Goal: Task Accomplishment & Management: Manage account settings

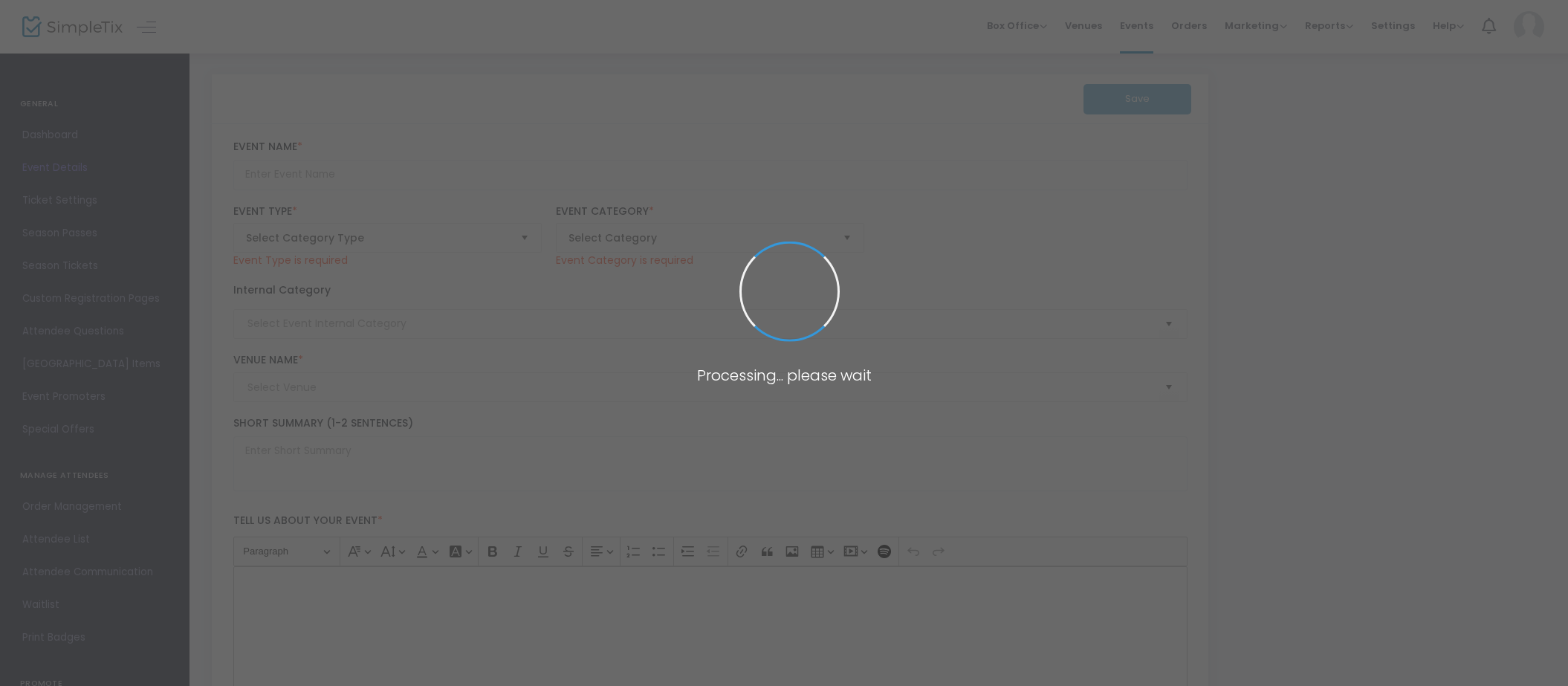
type input "0,000 %"
type input "Rock & Sexy 2025"
type textarea "Prix : 120$/équipeÉquipes de 2 personnes : 1 Gars + 1 Fille (1 membre du CFRS r…"
type input "14,975 %"
type input "Register Now"
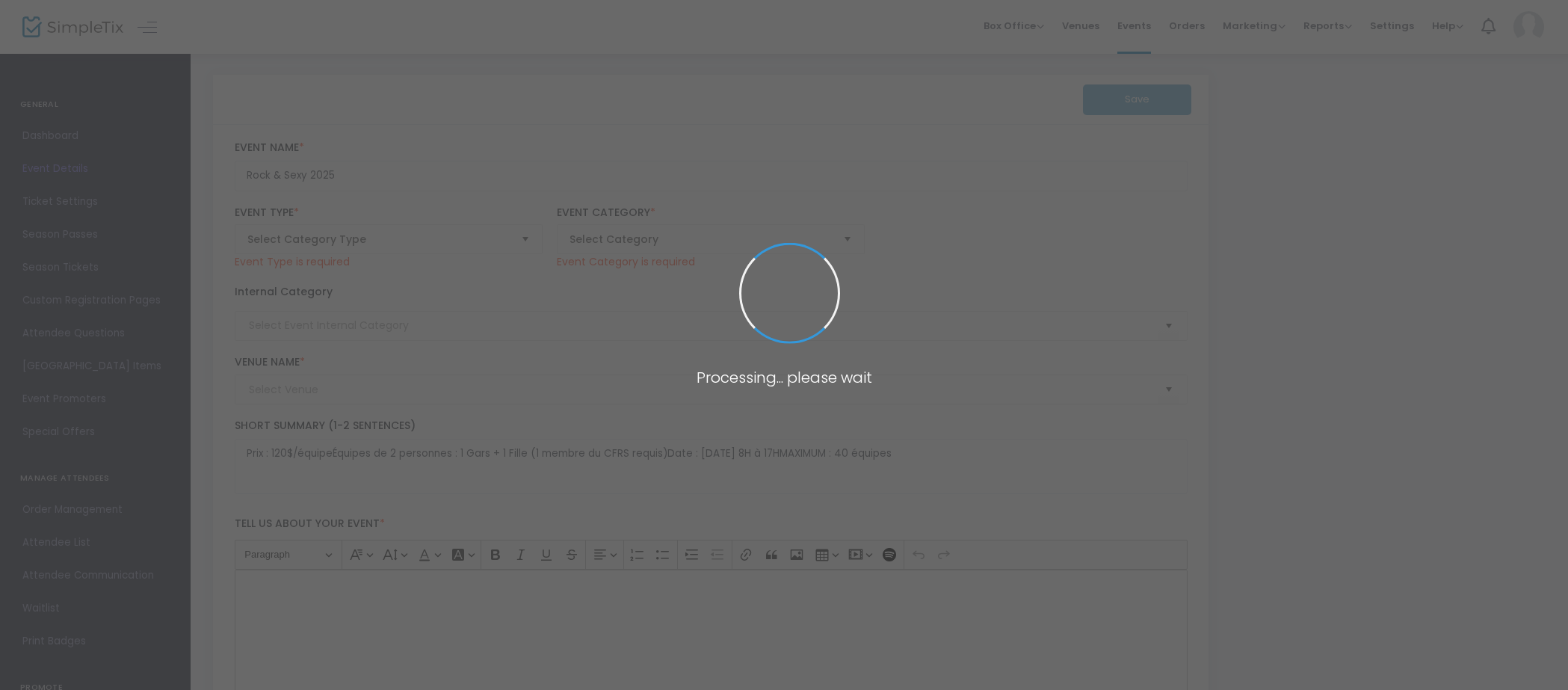
type input "CrossFit Rive-Sud"
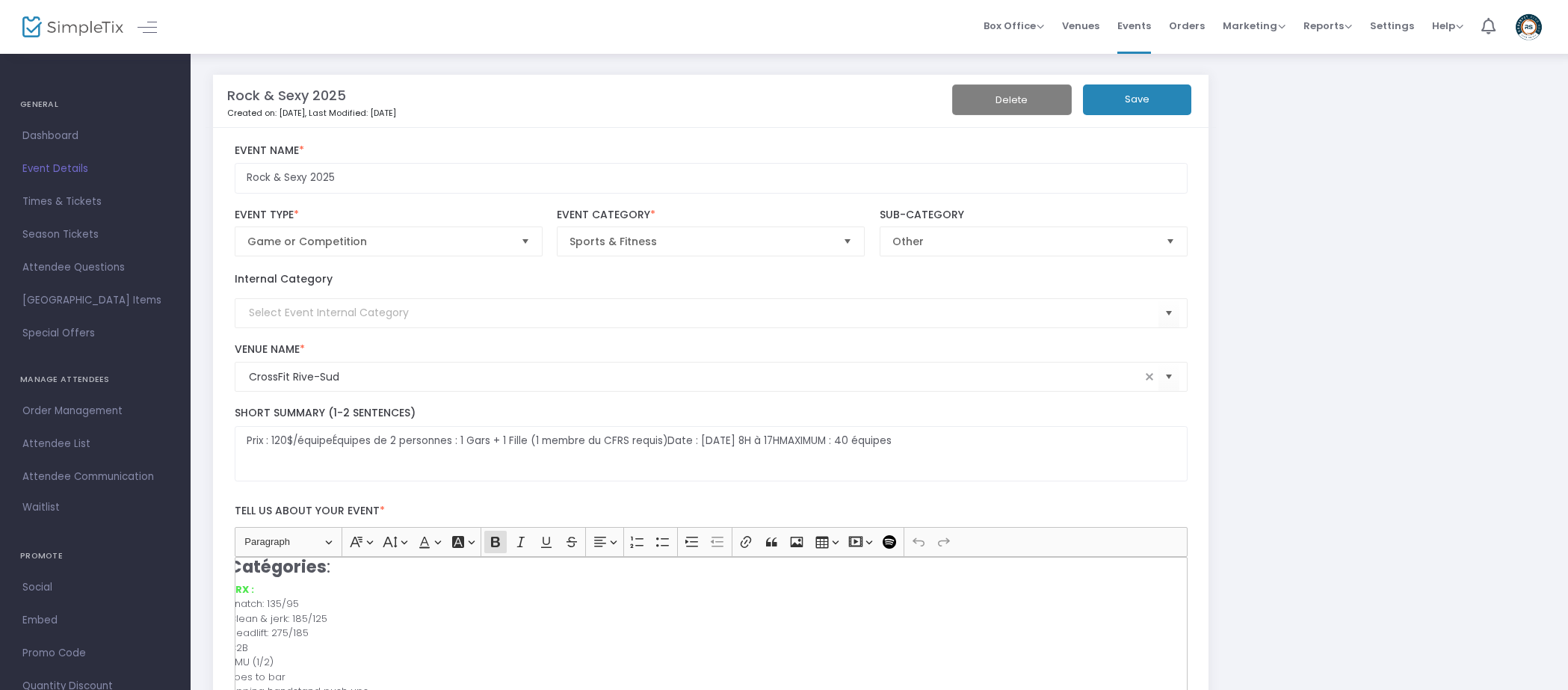
scroll to position [108, 0]
drag, startPoint x: 279, startPoint y: 617, endPoint x: 159, endPoint y: 594, distance: 122.2
click at [242, 594] on strong "RRX :" at bounding box center [241, 592] width 26 height 14
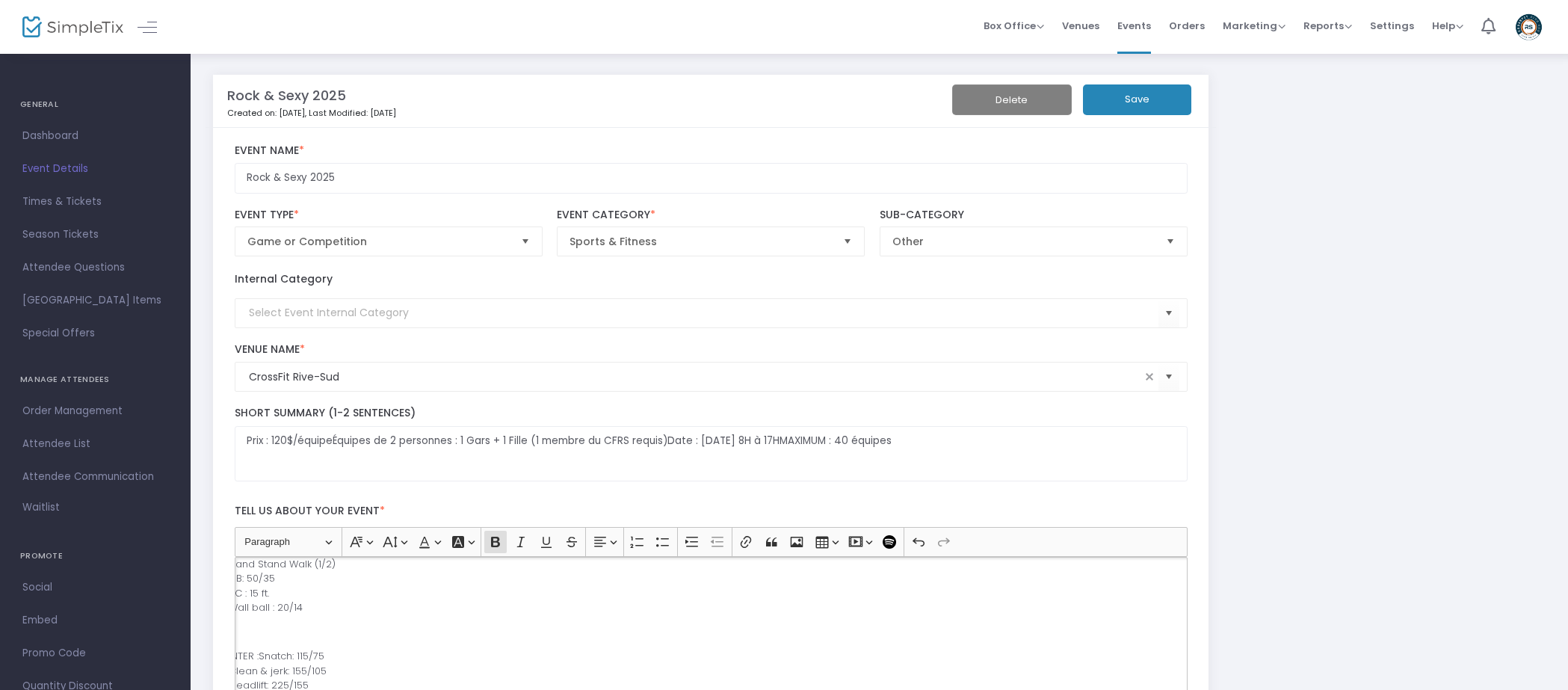
scroll to position [288, 0]
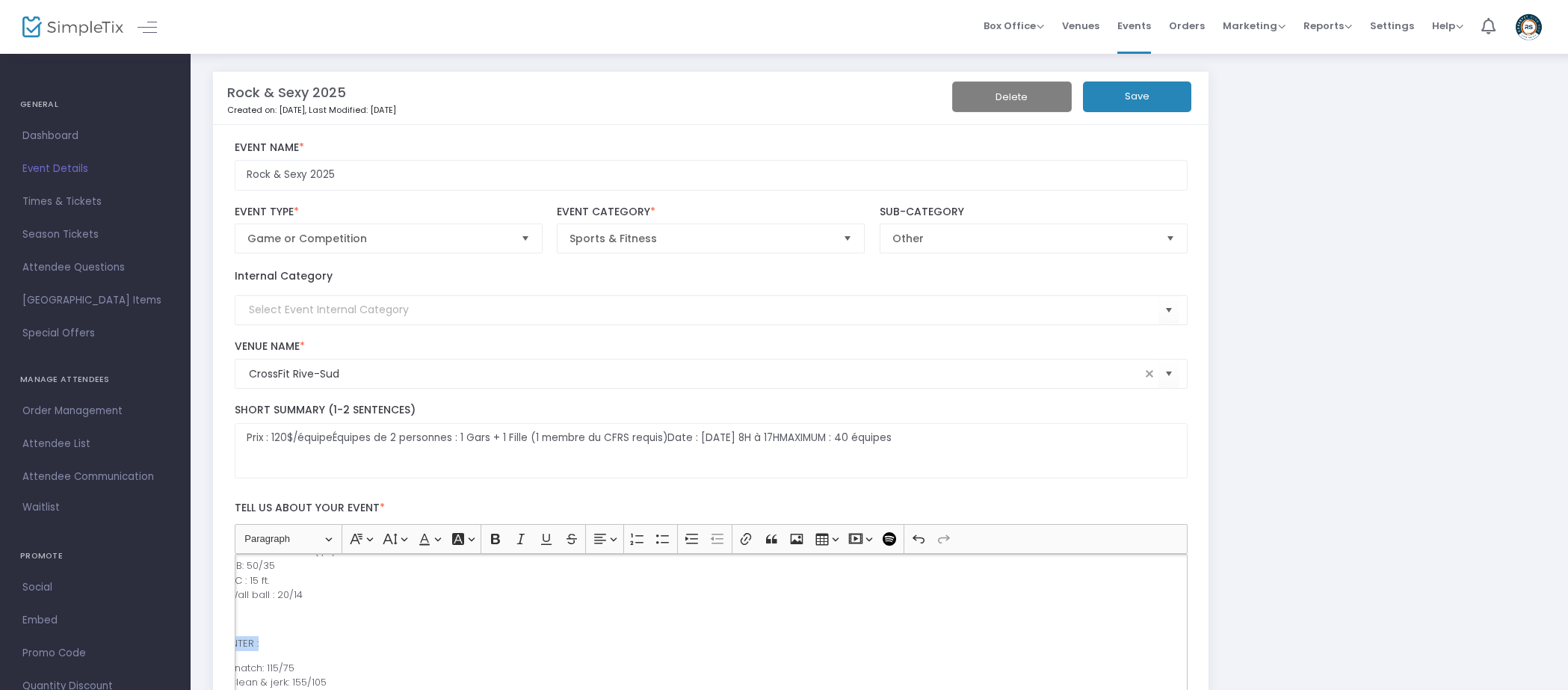
drag, startPoint x: 286, startPoint y: 637, endPoint x: 186, endPoint y: 639, distance: 100.0
click at [494, 541] on icon "Editor toolbar" at bounding box center [496, 539] width 15 height 15
click at [436, 545] on button "Font Color Font Color" at bounding box center [429, 539] width 31 height 23
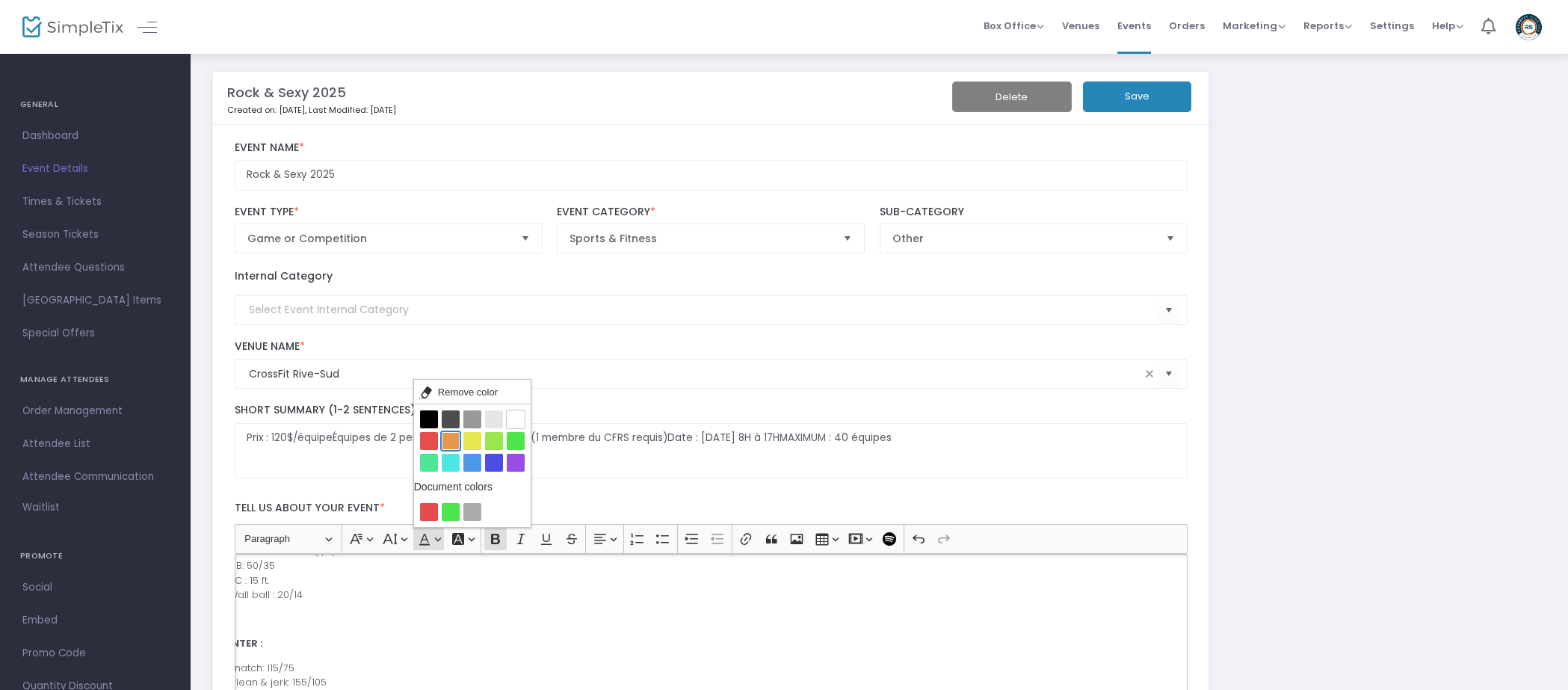
click at [449, 443] on button "Orange Orange" at bounding box center [450, 440] width 18 height 18
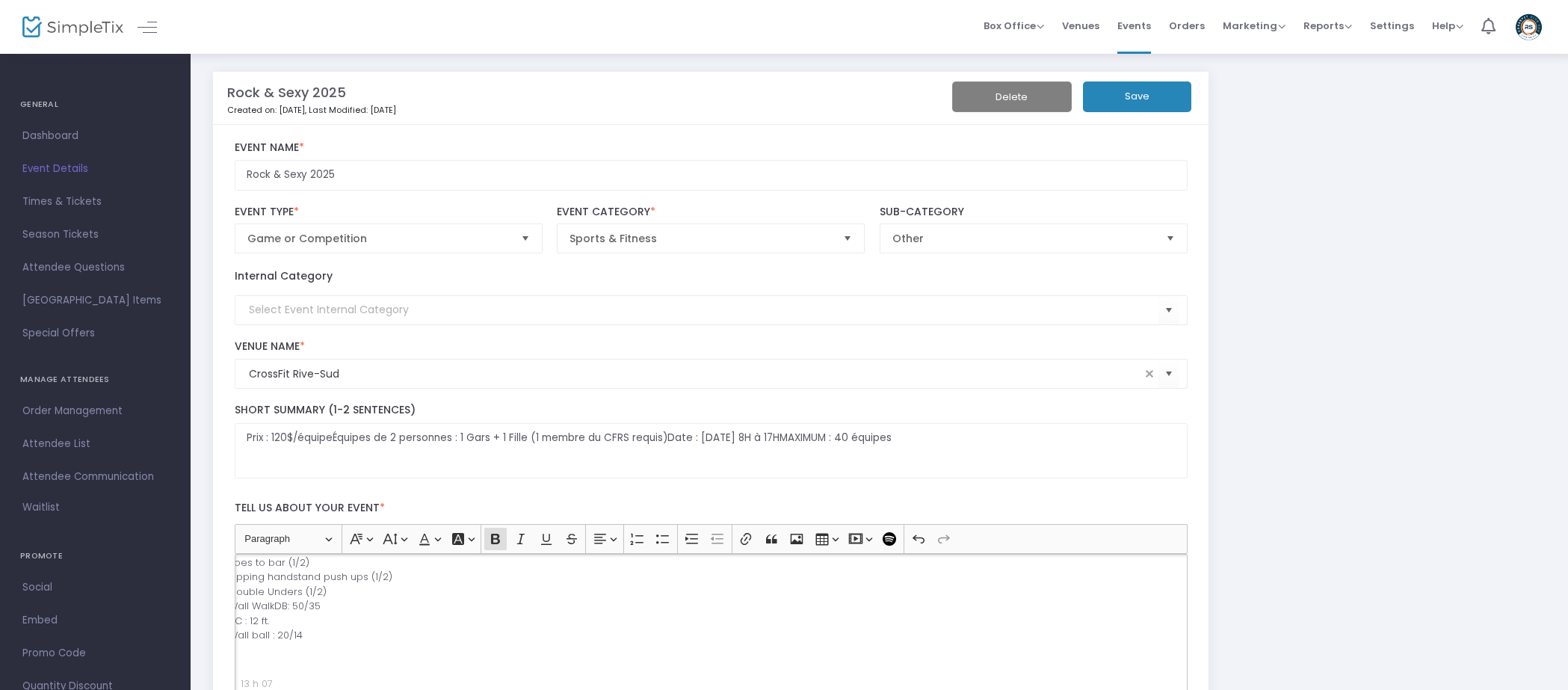
scroll to position [486, 0]
drag, startPoint x: 288, startPoint y: 642, endPoint x: 238, endPoint y: 638, distance: 50.2
click at [238, 638] on div "Prix : 120$ par équipe (+ frais de services et taxes) Équipes de 2 personnes : …" at bounding box center [711, 628] width 953 height 150
click at [251, 659] on div "Prix : 120$ par équipe (+ frais de services et taxes) Équipes de 2 personnes : …" at bounding box center [711, 628] width 953 height 150
click at [258, 652] on p "Rich Text Editor, main" at bounding box center [703, 650] width 955 height 15
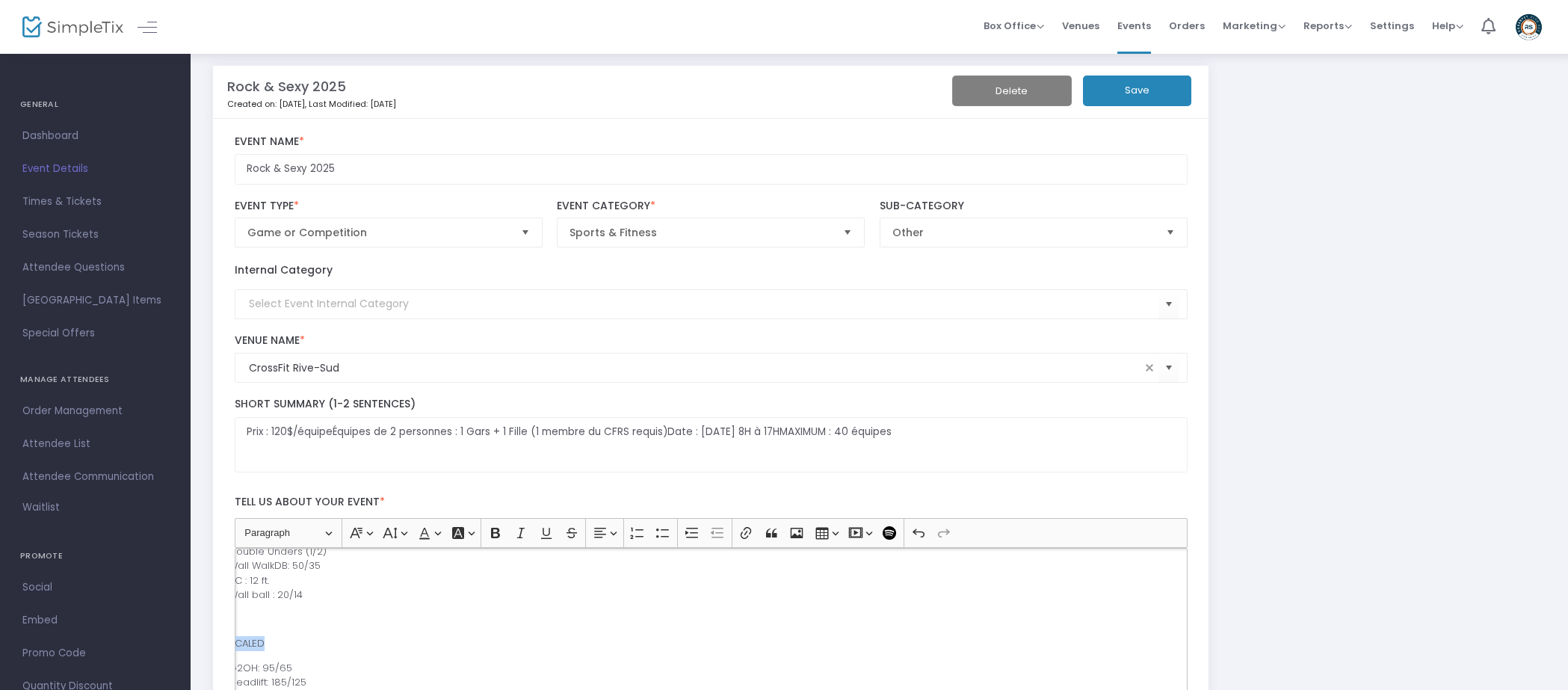
drag, startPoint x: 231, startPoint y: 642, endPoint x: 195, endPoint y: 642, distance: 36.0
click at [500, 532] on icon "Editor toolbar" at bounding box center [496, 533] width 15 height 15
click at [435, 538] on button "Font Color Font Color" at bounding box center [429, 533] width 31 height 23
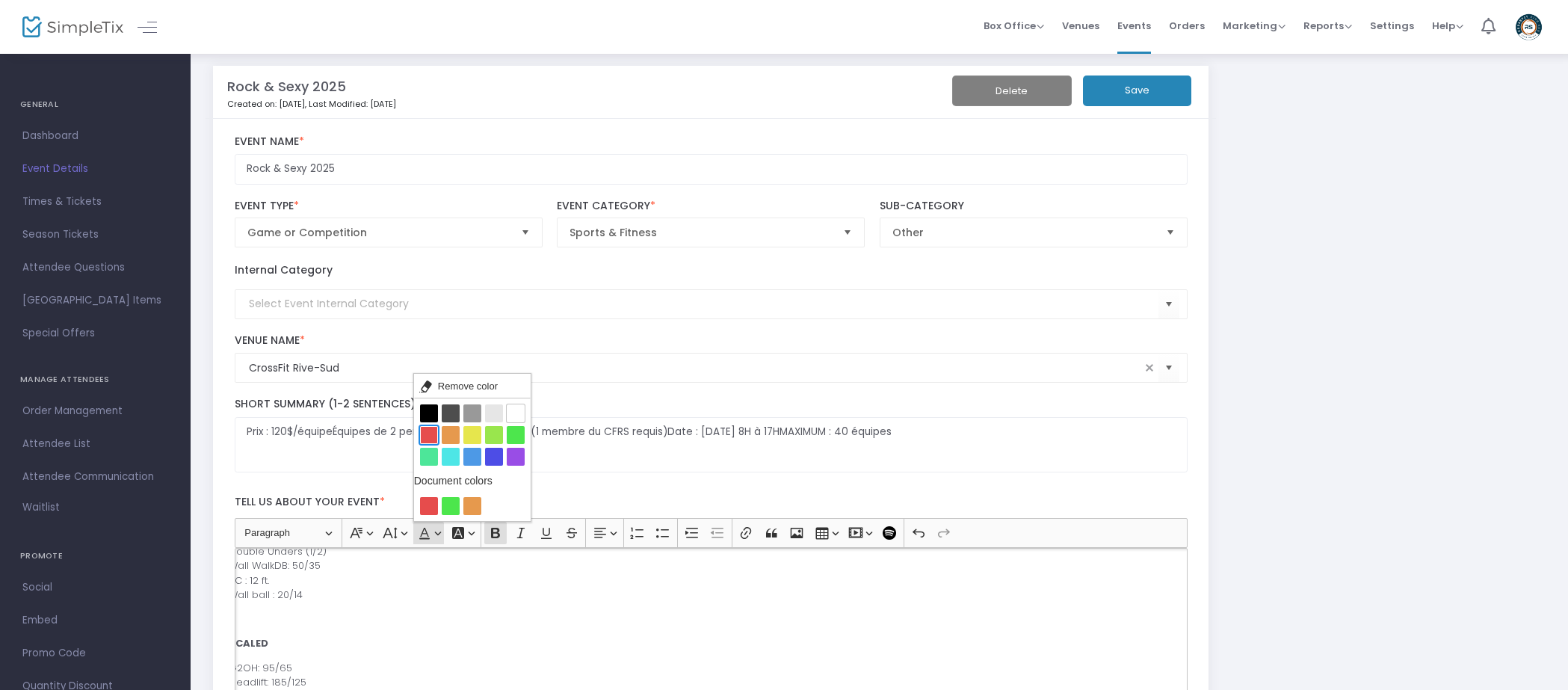
click at [428, 426] on button "Red Red" at bounding box center [429, 435] width 18 height 18
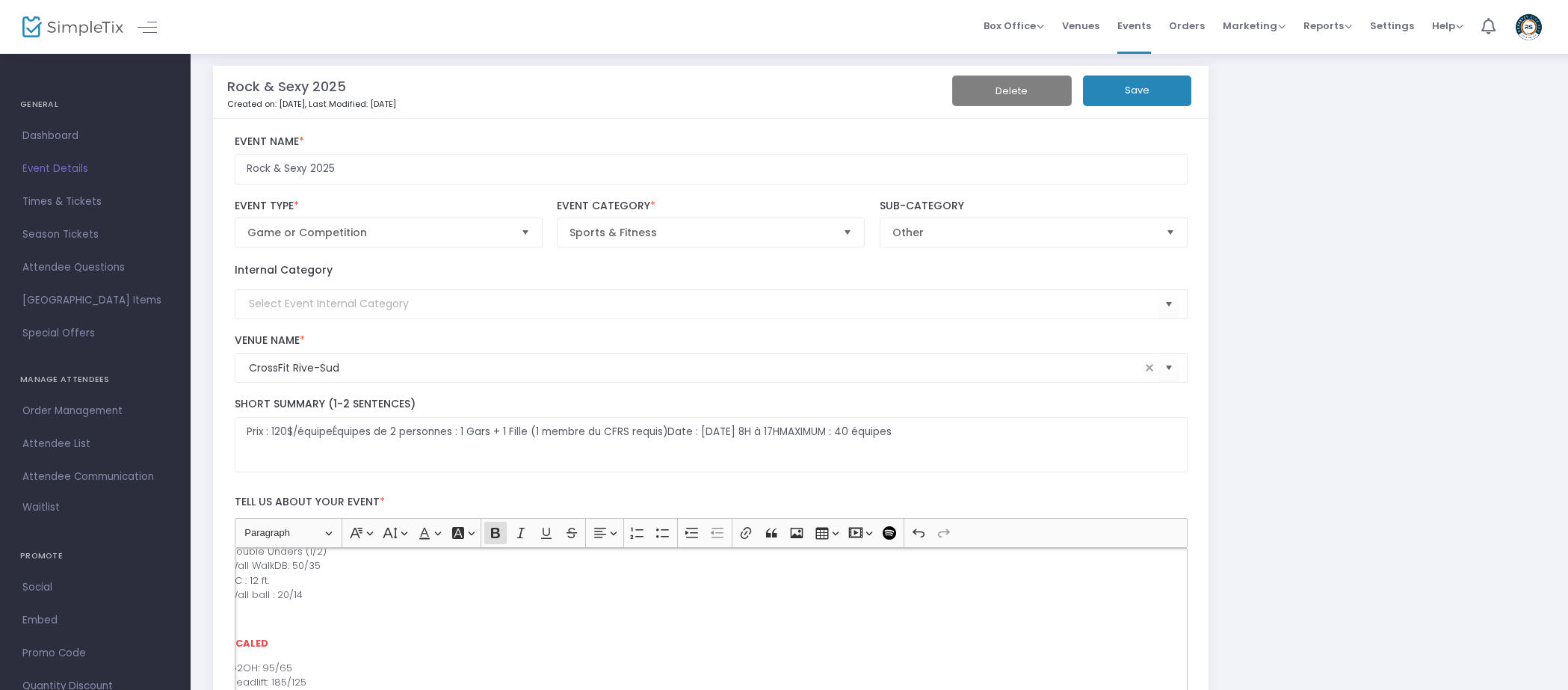
click at [1156, 82] on button "Save" at bounding box center [1137, 91] width 109 height 30
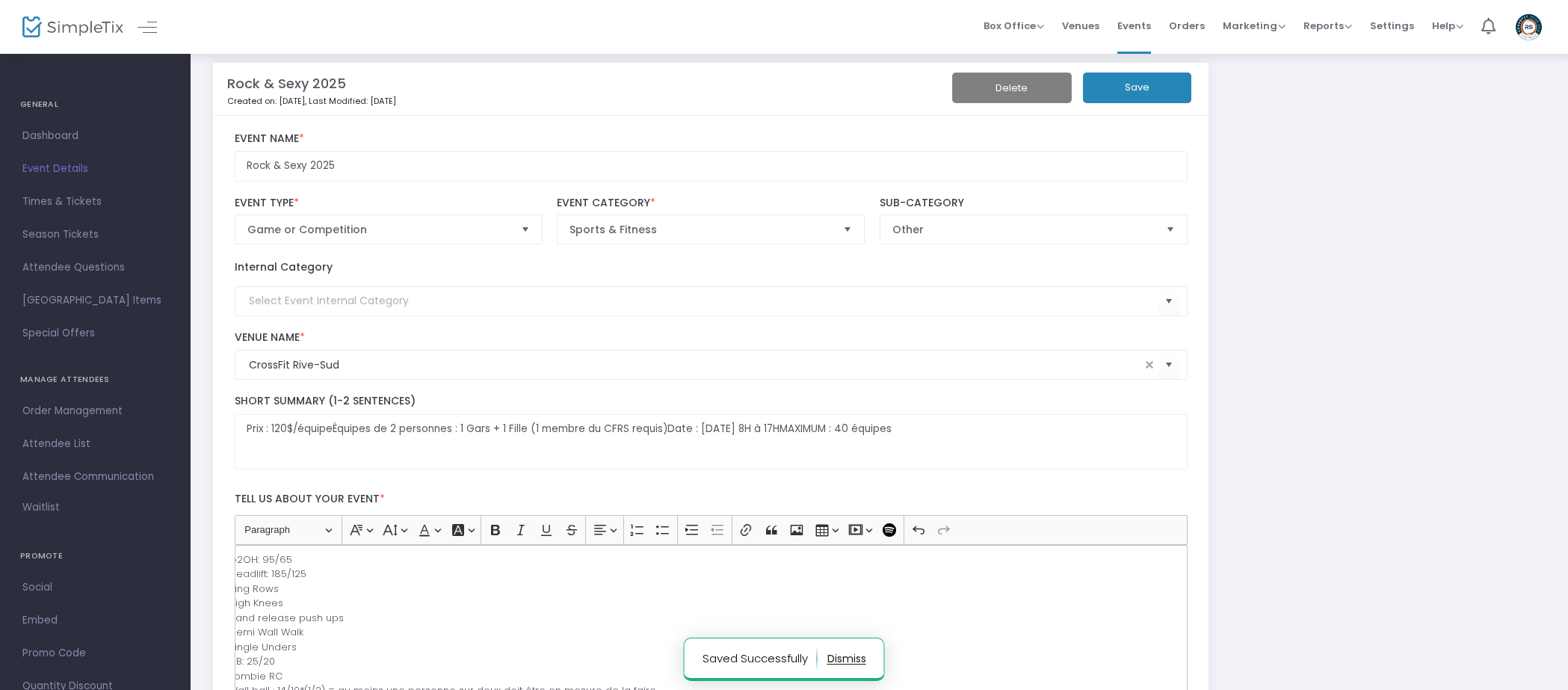
scroll to position [604, 0]
click at [296, 675] on p "G2OH: 95/65 Deadlift: 185/125 Ring Rows High Knees Hand release push ups Demi W…" at bounding box center [704, 612] width 952 height 146
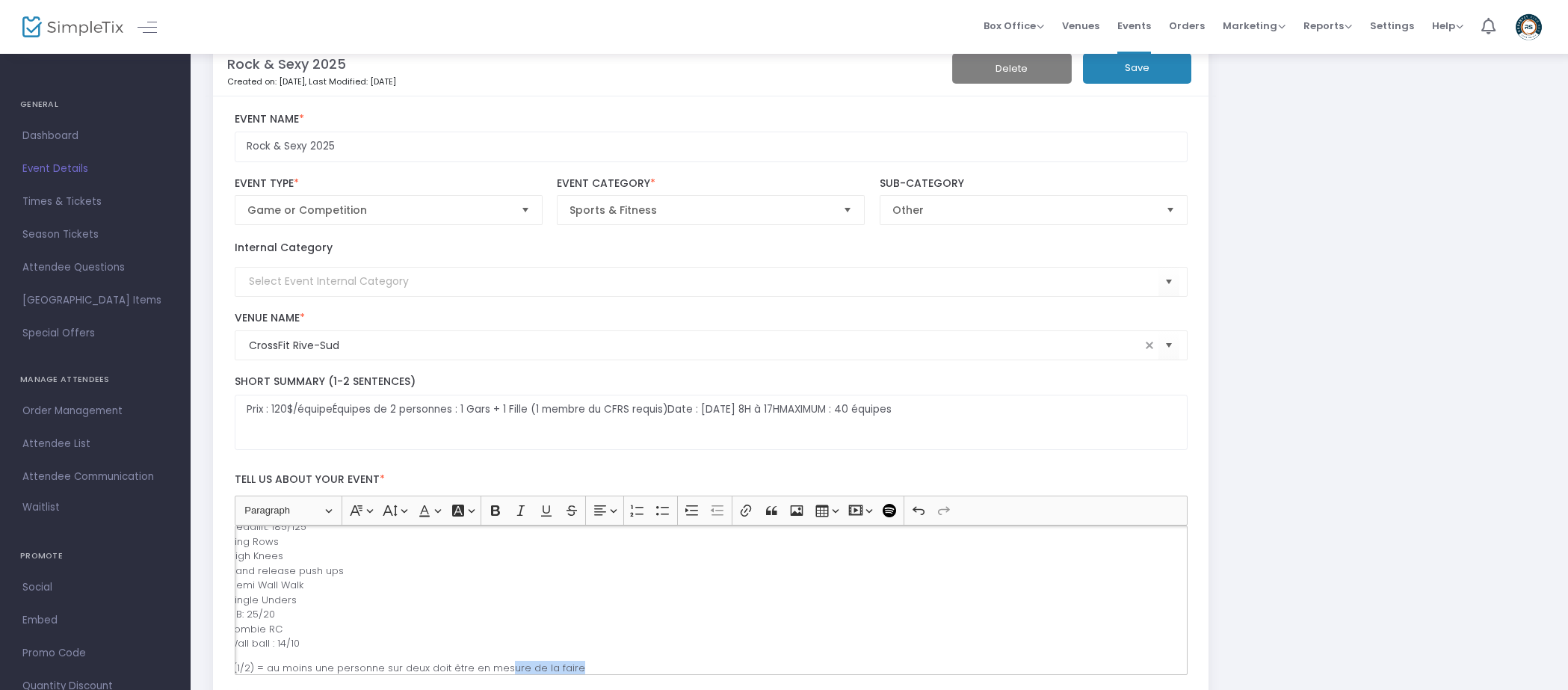
scroll to position [629, 0]
drag, startPoint x: 599, startPoint y: 662, endPoint x: 170, endPoint y: 654, distance: 429.1
click at [517, 510] on icon "Editor toolbar" at bounding box center [521, 511] width 15 height 15
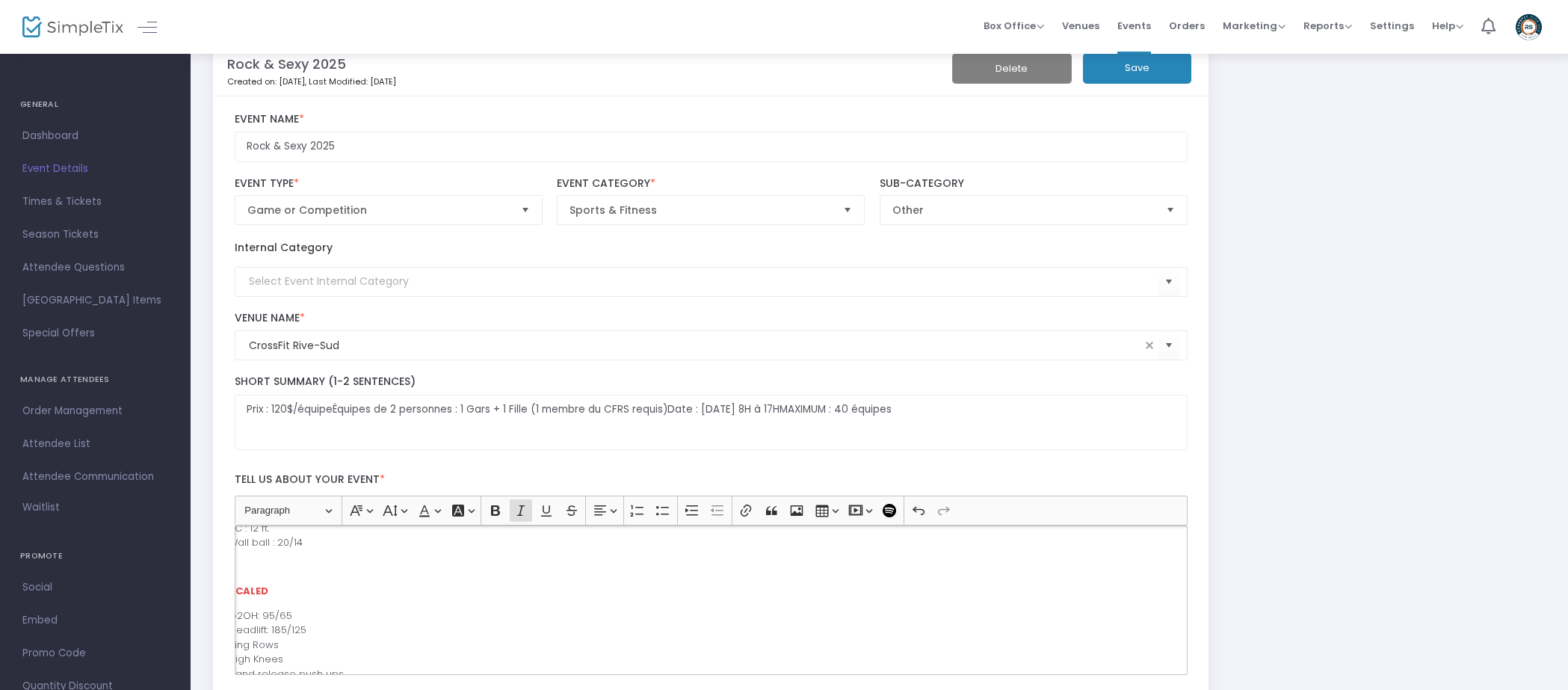
click at [285, 594] on p "SCALED" at bounding box center [704, 591] width 952 height 15
click at [265, 578] on strong "SCALED:" at bounding box center [250, 576] width 43 height 14
click at [1149, 82] on button "Save" at bounding box center [1137, 69] width 109 height 30
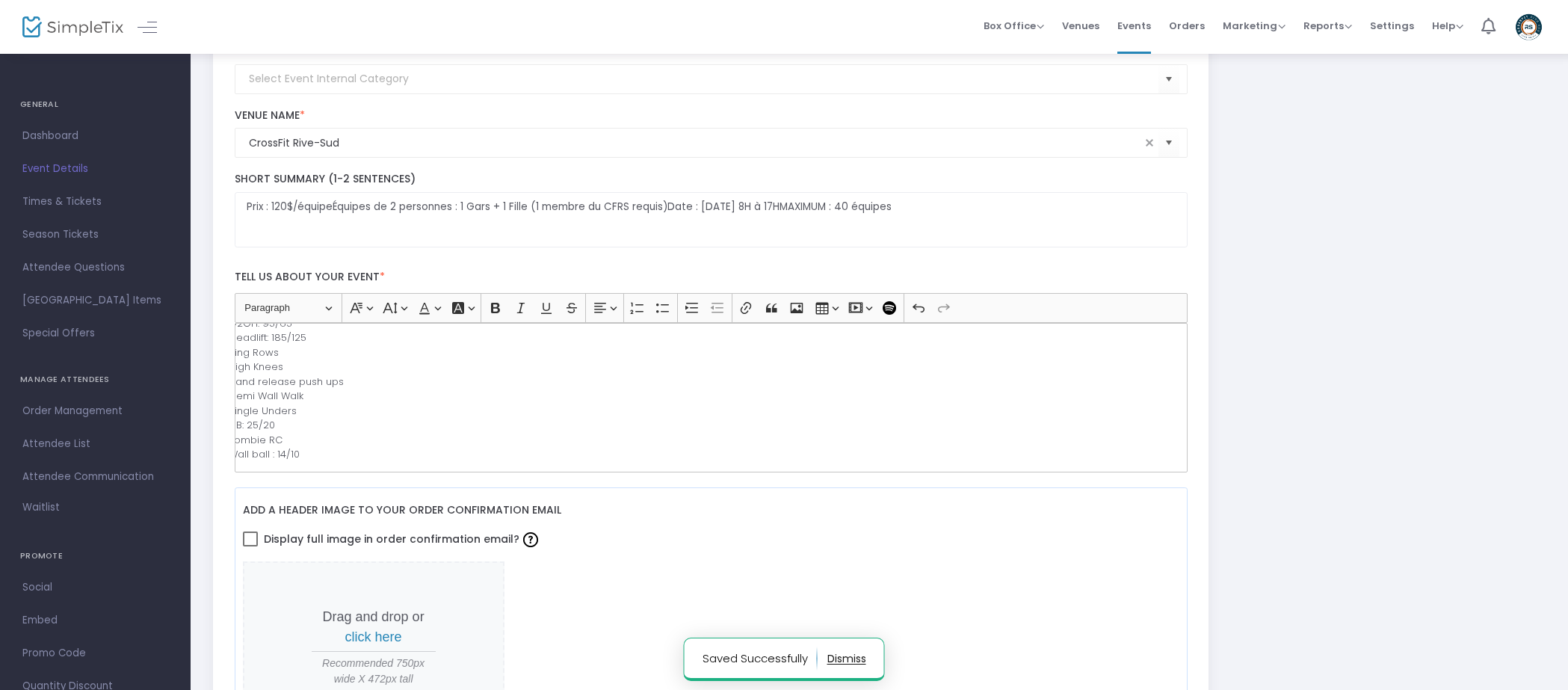
scroll to position [629, 0]
click at [395, 424] on p "G2OH: 95/65 Deadlift: 185/125 Ring Rows High Knees Hand release push ups Demi W…" at bounding box center [704, 365] width 952 height 146
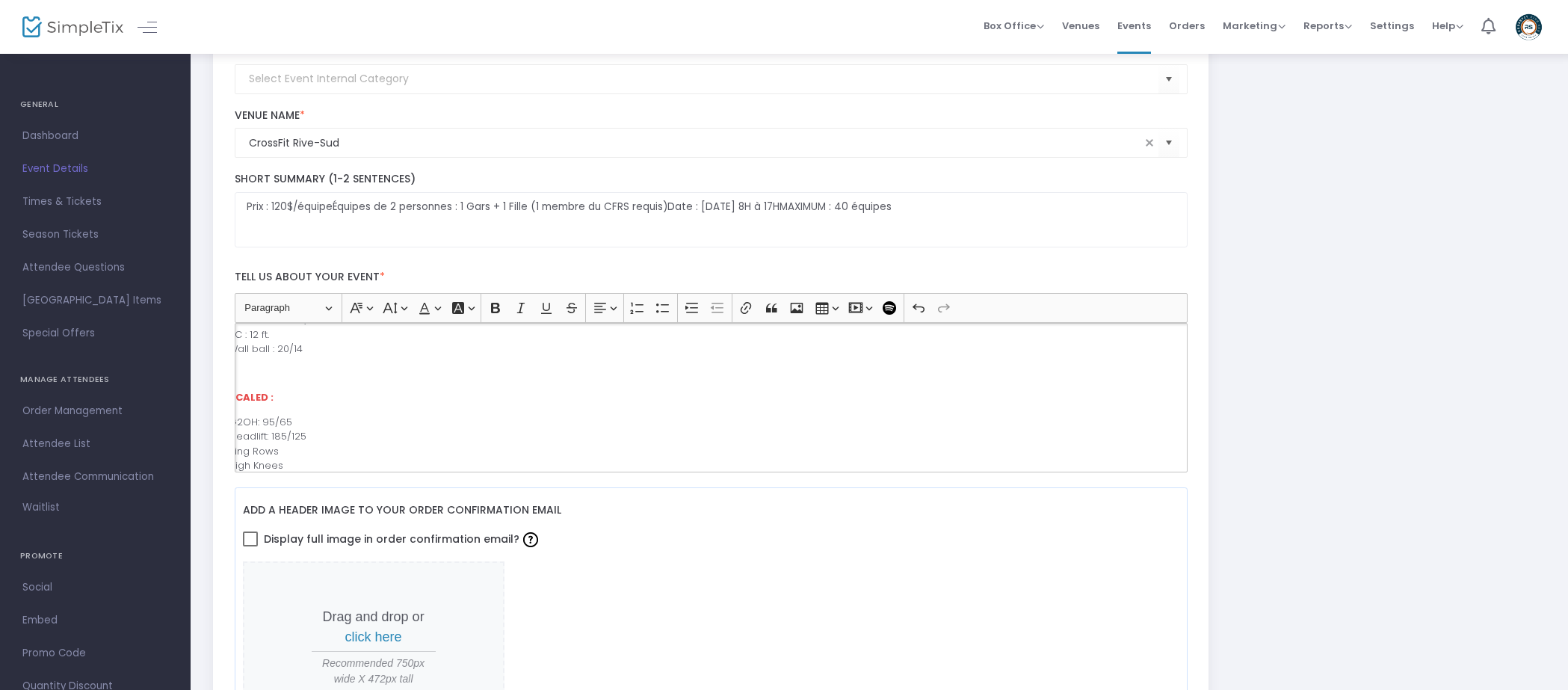
scroll to position [504, 0]
click at [286, 376] on p "Rich Text Editor, main" at bounding box center [714, 376] width 934 height 15
click at [297, 368] on p "Rich Text Editor, main" at bounding box center [703, 365] width 955 height 15
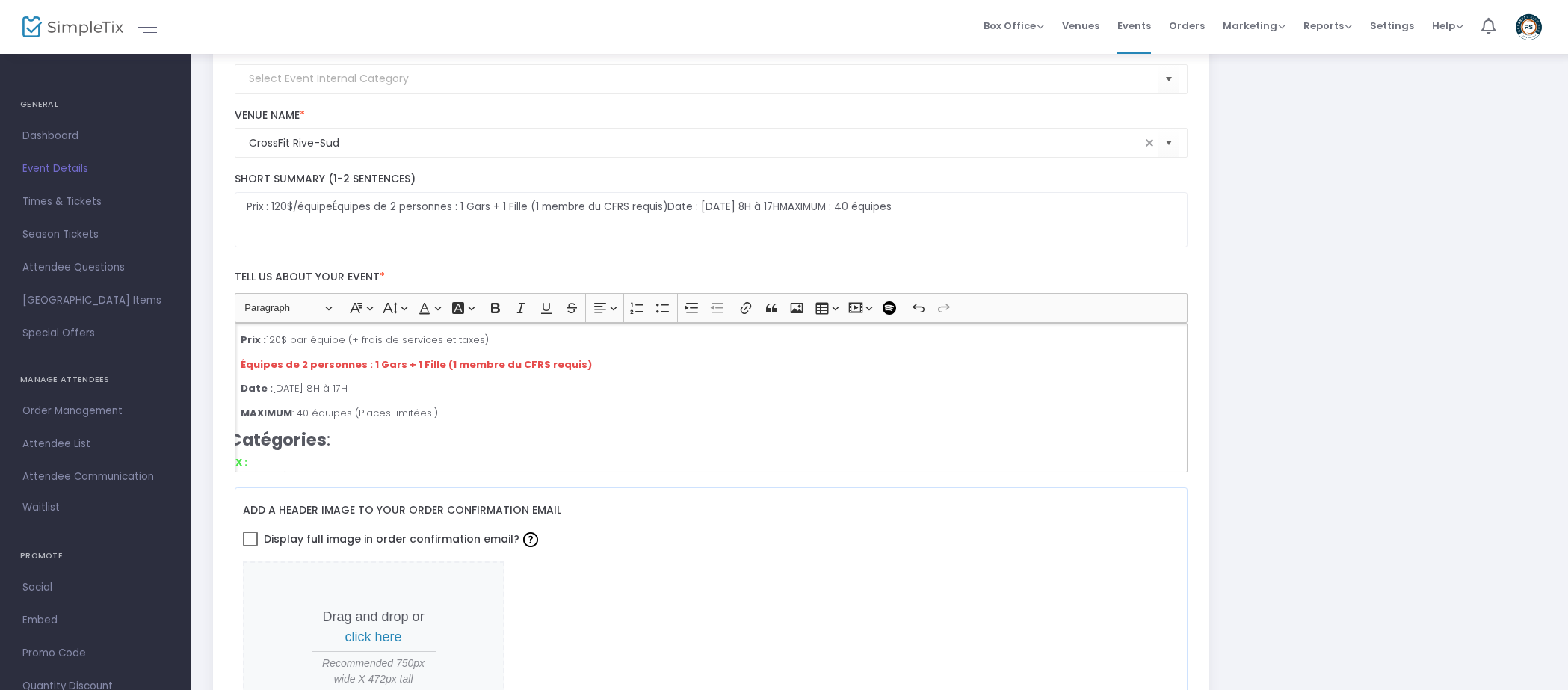
scroll to position [0, 0]
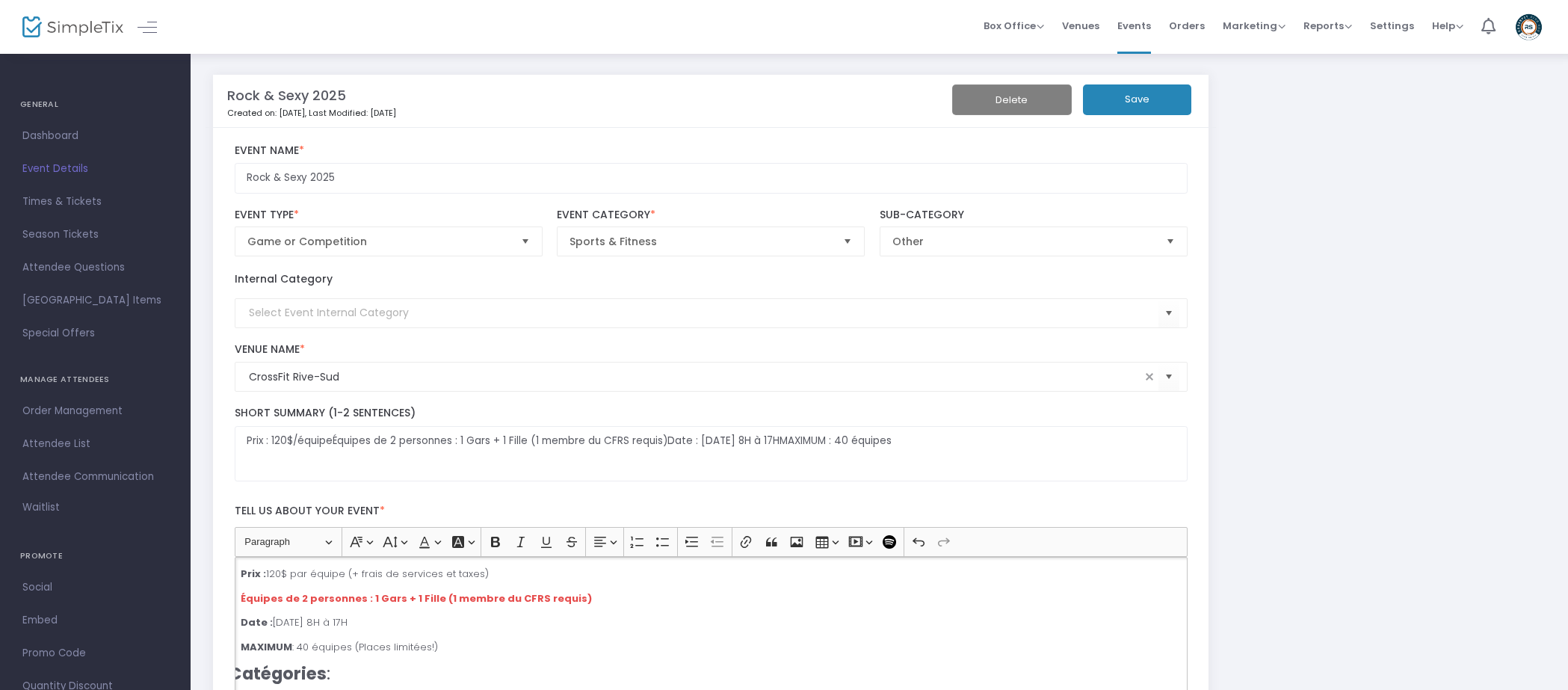
click at [1146, 99] on button "Save" at bounding box center [1137, 100] width 109 height 30
click at [324, 673] on strong "Catégories" at bounding box center [277, 673] width 98 height 24
click at [1136, 98] on button "Save" at bounding box center [1137, 100] width 109 height 30
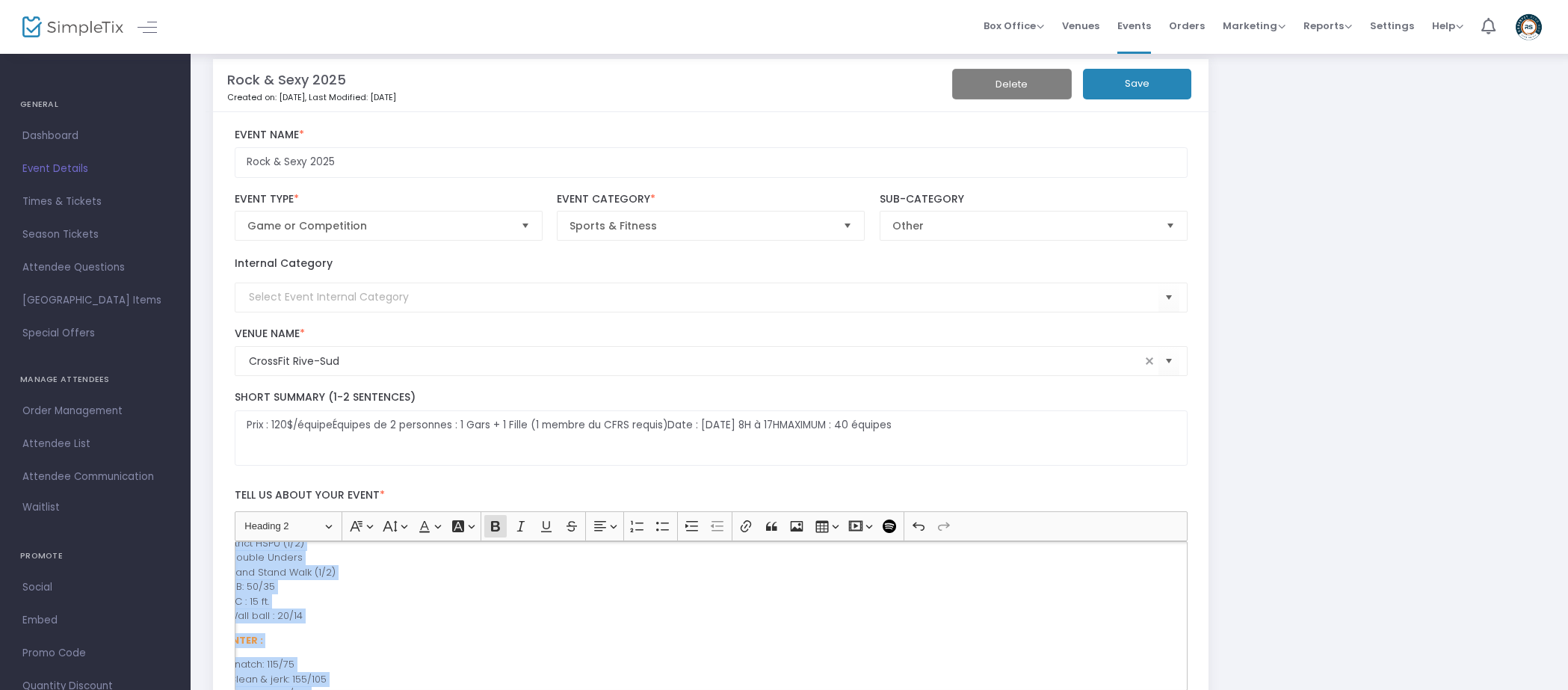
scroll to position [604, 0]
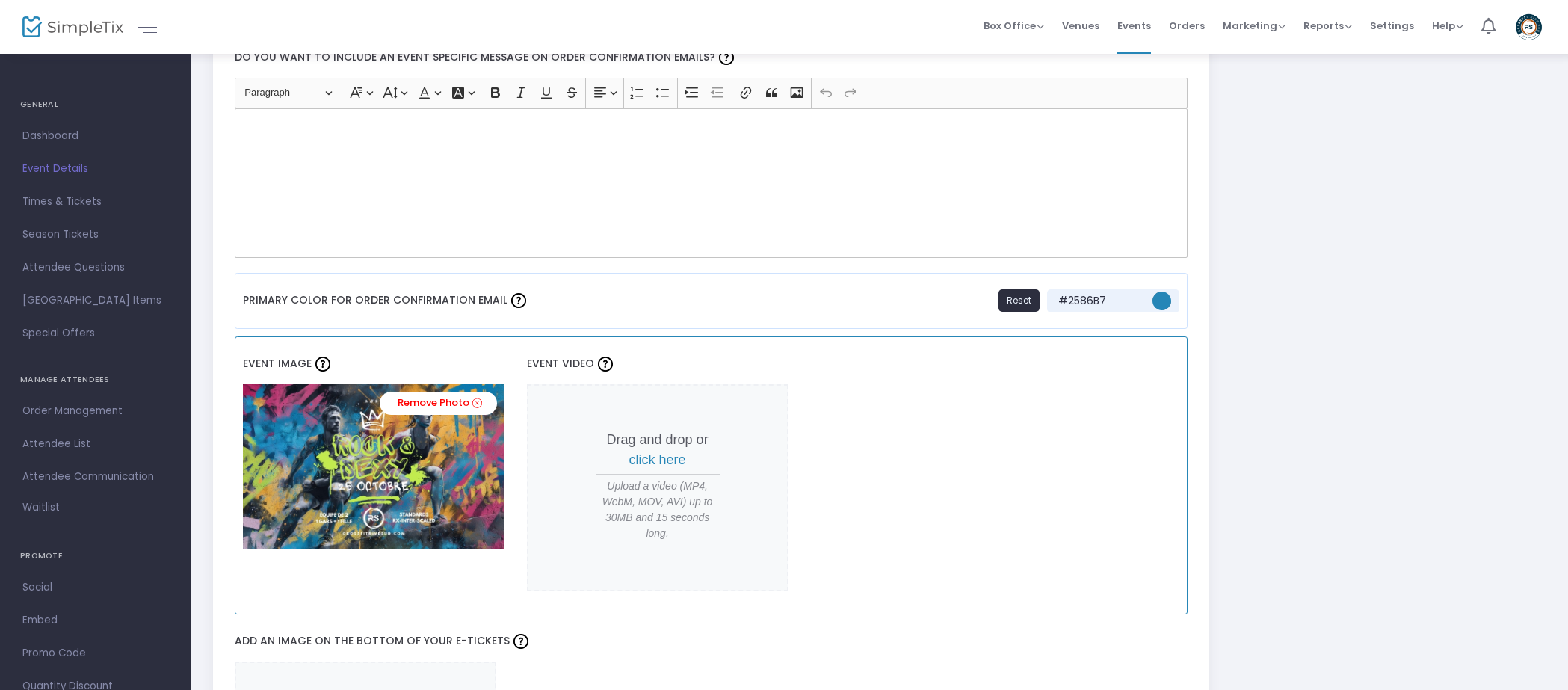
drag, startPoint x: 234, startPoint y: 674, endPoint x: 445, endPoint y: 362, distance: 376.6
click at [445, 362] on div "Rock & Sexy 2025 Event Name * Game or Competition Event Type * Event Type is re…" at bounding box center [711, 443] width 953 height 2626
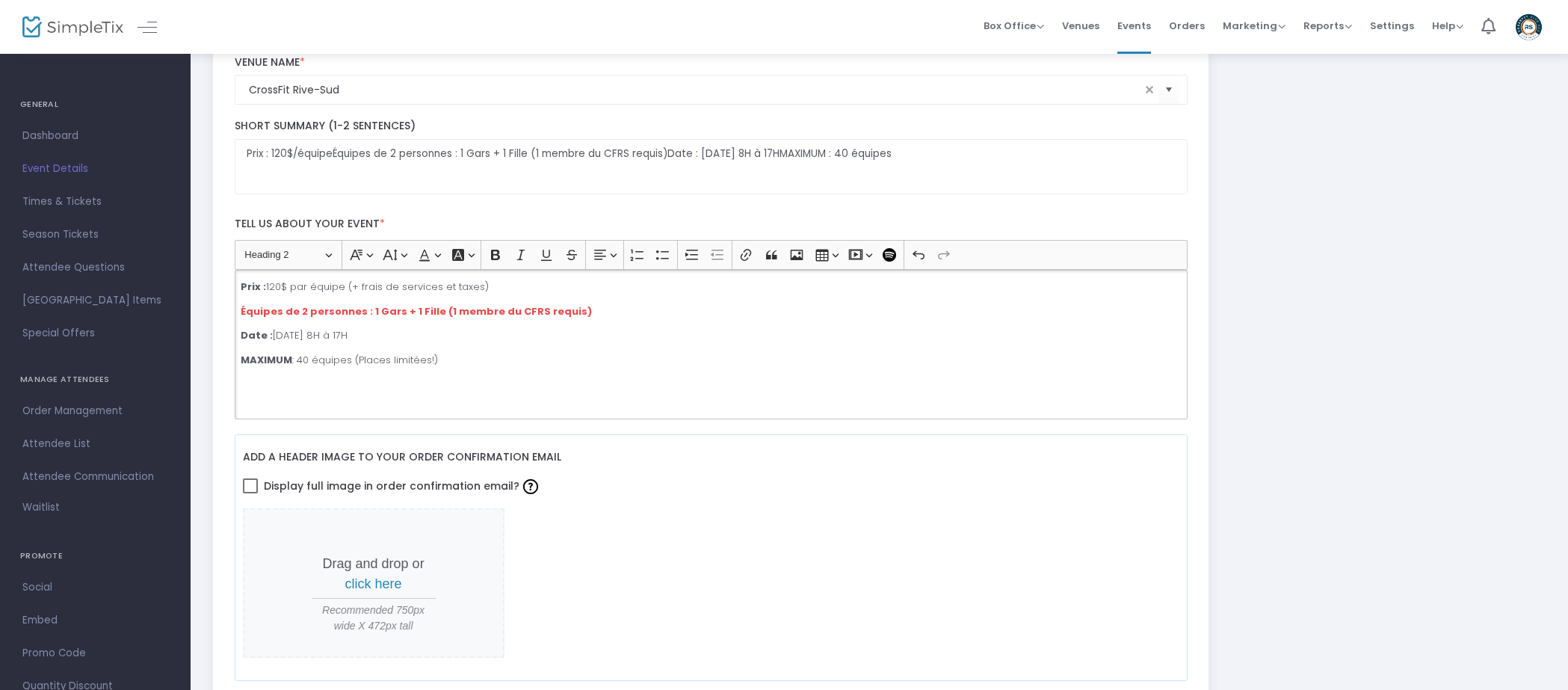
scroll to position [254, 0]
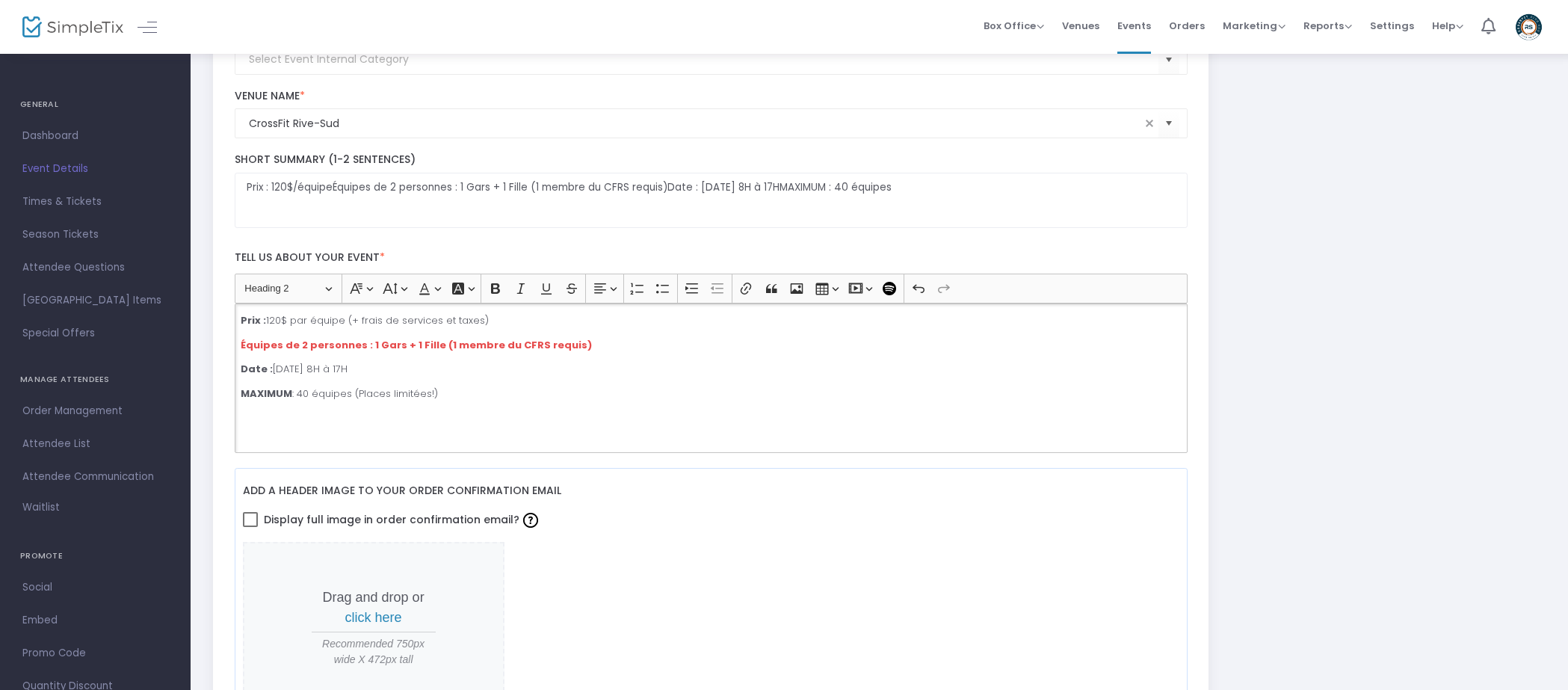
click at [310, 436] on div "Prix : 120$ par équipe (+ frais de services et taxes) Équipes de 2 personnes : …" at bounding box center [711, 377] width 953 height 150
click at [328, 414] on h3 "Rich Text Editor, main" at bounding box center [704, 420] width 952 height 20
click at [477, 396] on p "MAXIMUM : 40 équipes (Places limitées!)" at bounding box center [711, 394] width 941 height 15
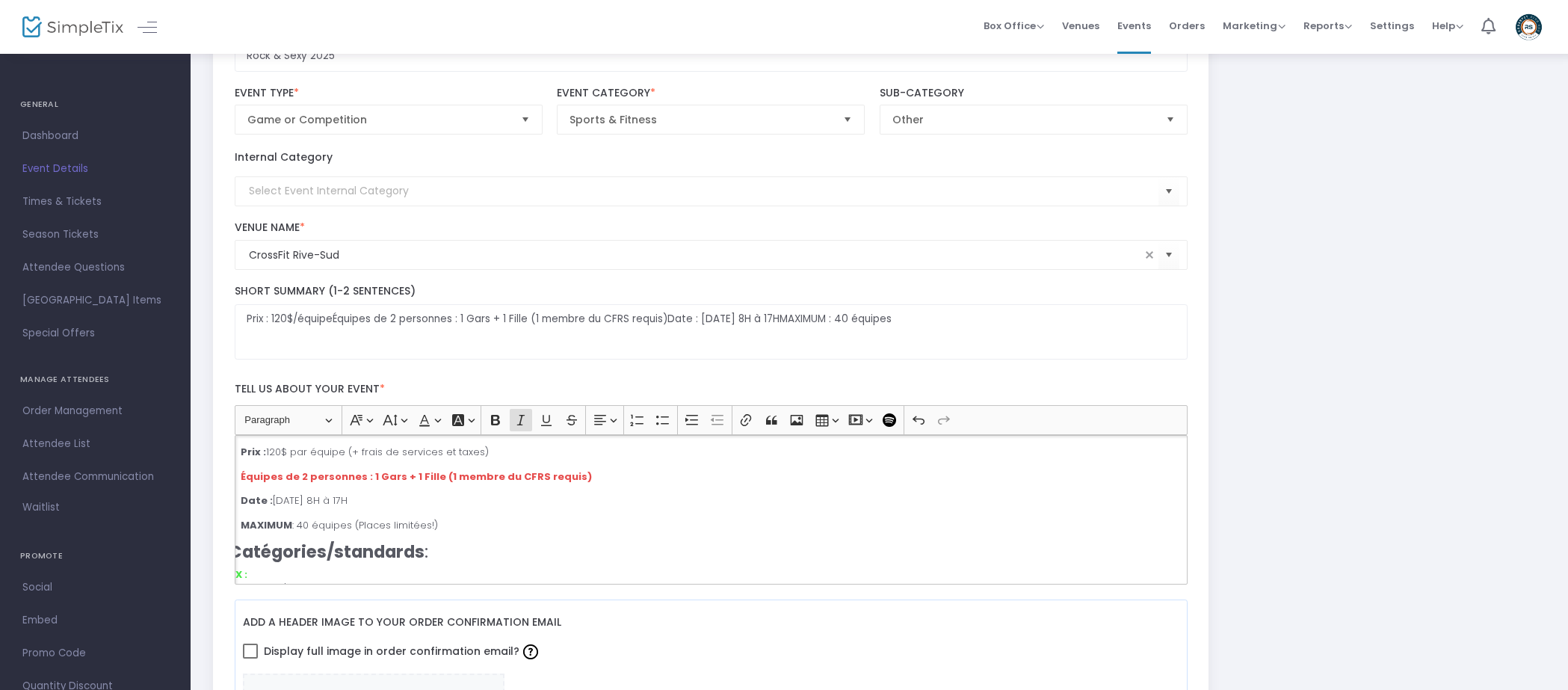
scroll to position [0, 0]
